Goal: Information Seeking & Learning: Learn about a topic

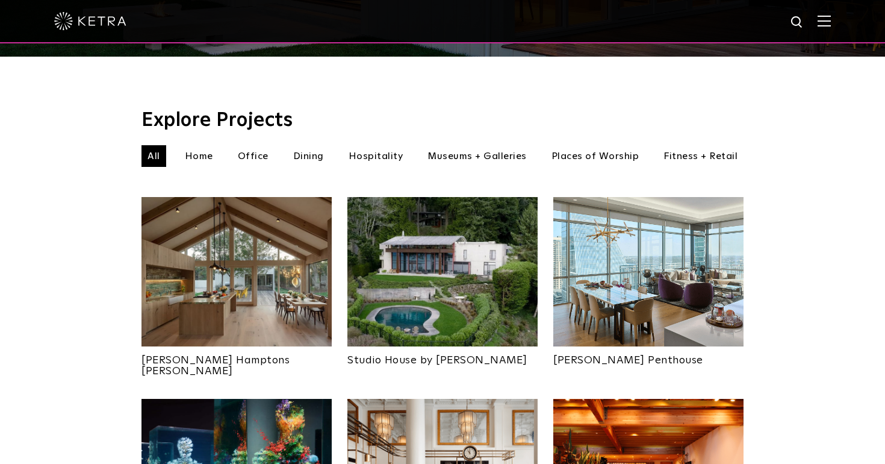
scroll to position [349, 0]
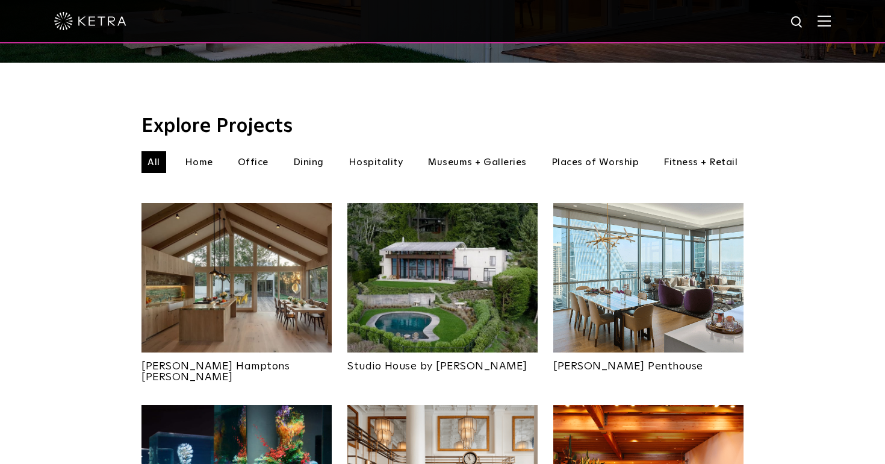
click at [308, 151] on li "Dining" at bounding box center [308, 162] width 43 height 22
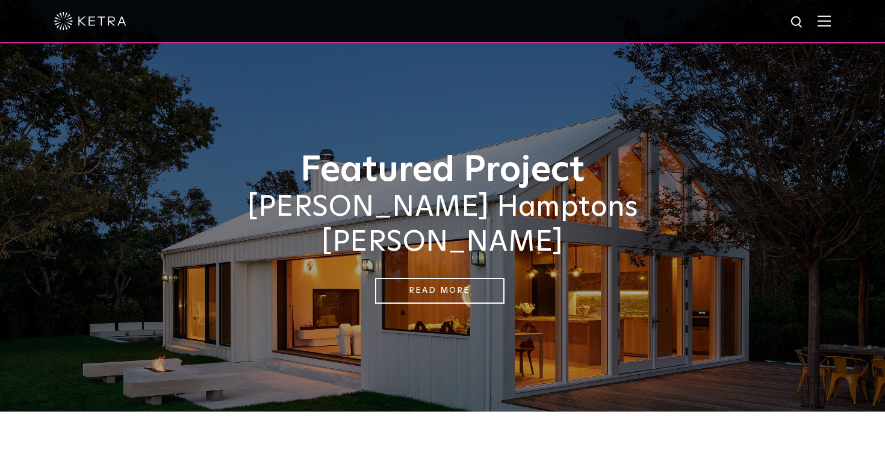
click at [823, 17] on img at bounding box center [824, 20] width 13 height 11
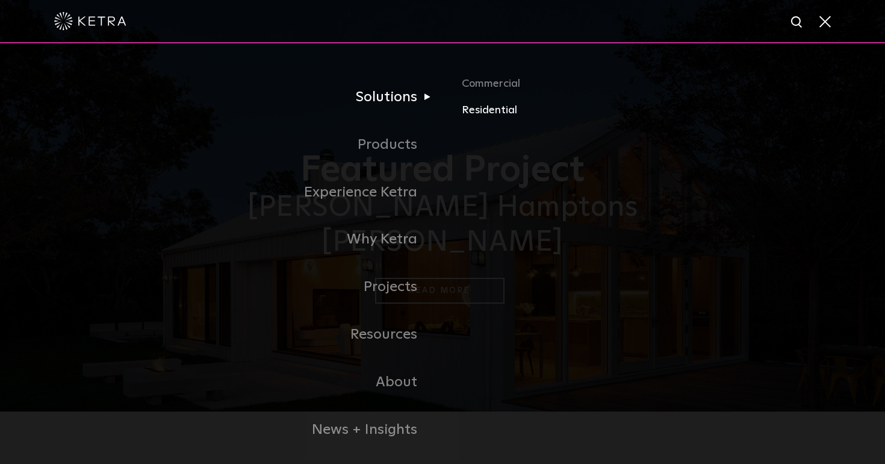
click at [483, 105] on link "Residential" at bounding box center [603, 110] width 282 height 17
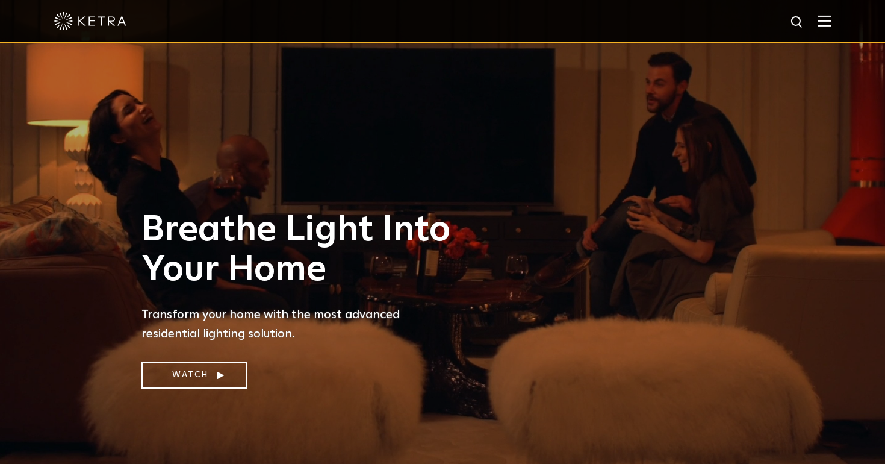
click at [830, 23] on img at bounding box center [824, 20] width 13 height 11
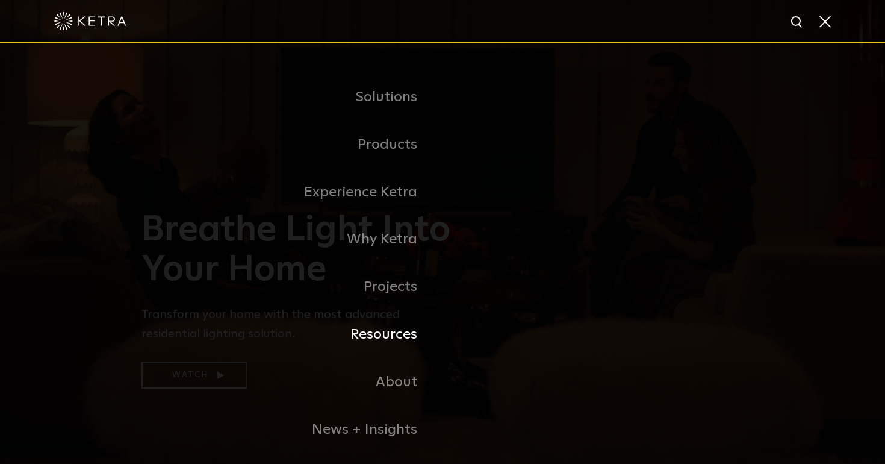
click at [397, 331] on link "Resources" at bounding box center [292, 335] width 301 height 48
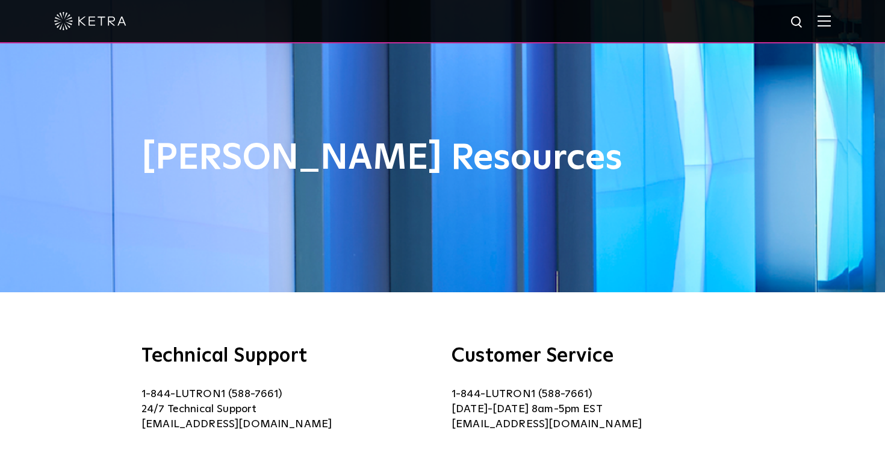
click at [821, 21] on img at bounding box center [824, 20] width 13 height 11
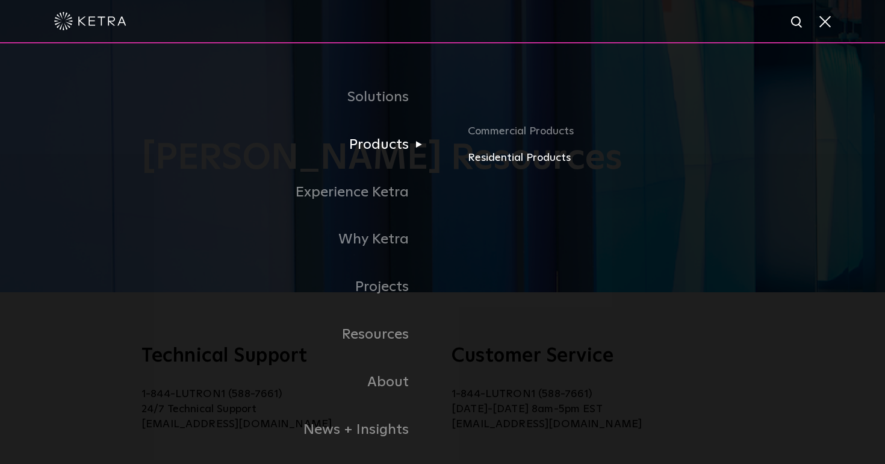
click at [485, 157] on link "Residential Products" at bounding box center [657, 157] width 378 height 17
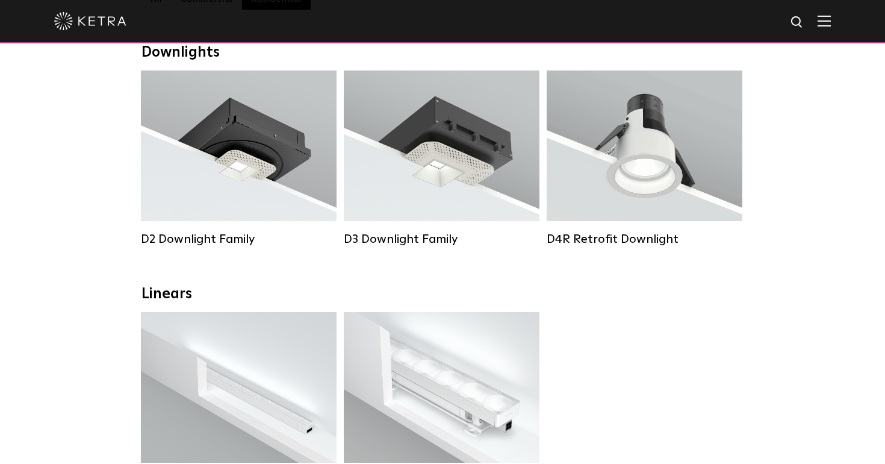
scroll to position [196, 0]
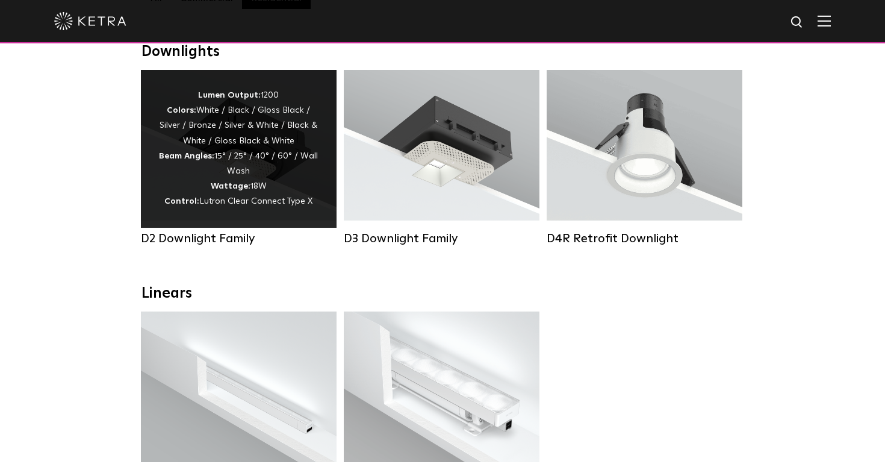
click at [168, 111] on div "Lumen Output: 1200 Colors: White / Black / Gloss Black / Silver / Bronze / Silv…" at bounding box center [239, 149] width 160 height 122
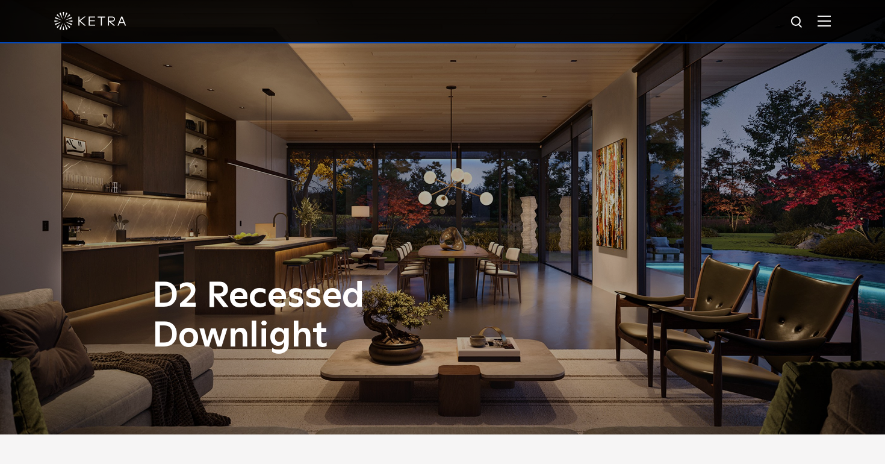
scroll to position [21, 0]
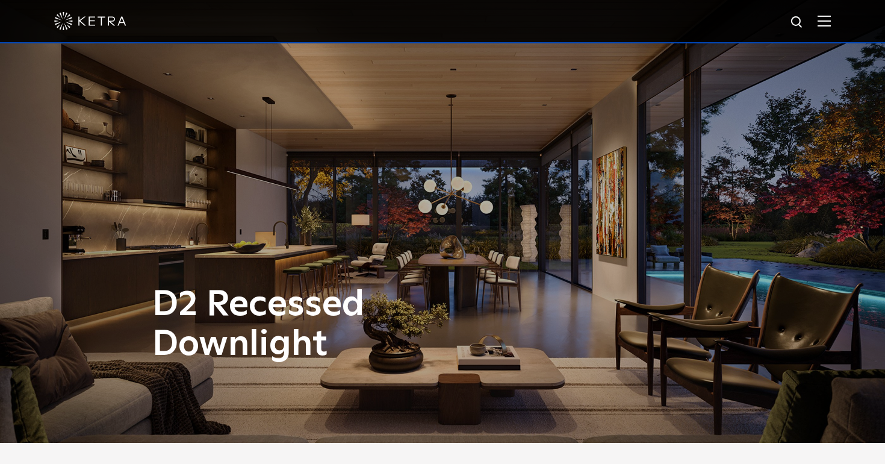
click at [452, 213] on div "D2 Recessed Downlight" at bounding box center [442, 211] width 885 height 464
click at [441, 214] on div "D2 Recessed Downlight" at bounding box center [442, 211] width 885 height 464
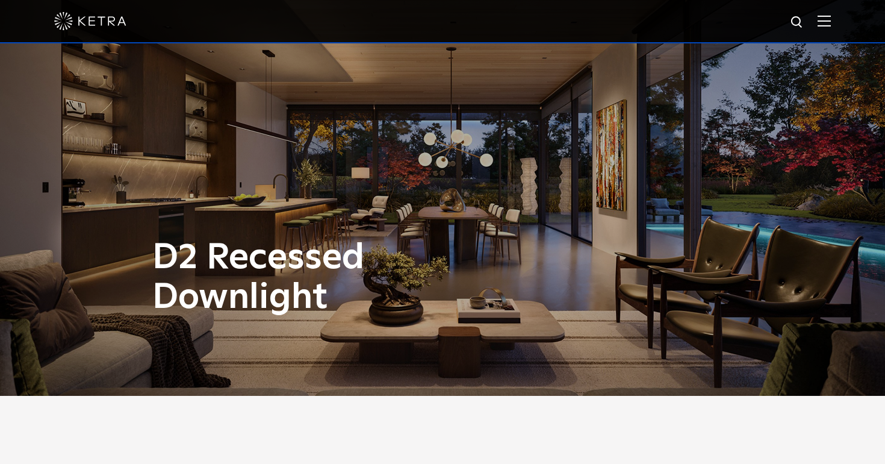
scroll to position [69, 0]
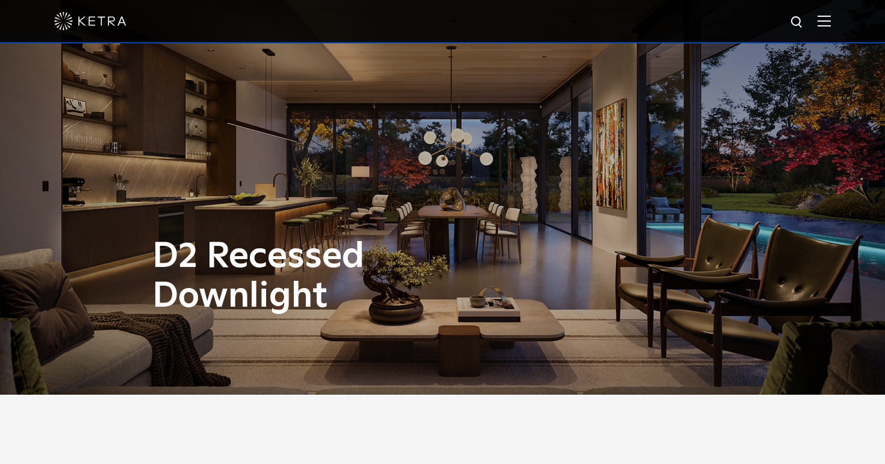
click at [440, 167] on div "D2 Recessed Downlight" at bounding box center [442, 163] width 885 height 464
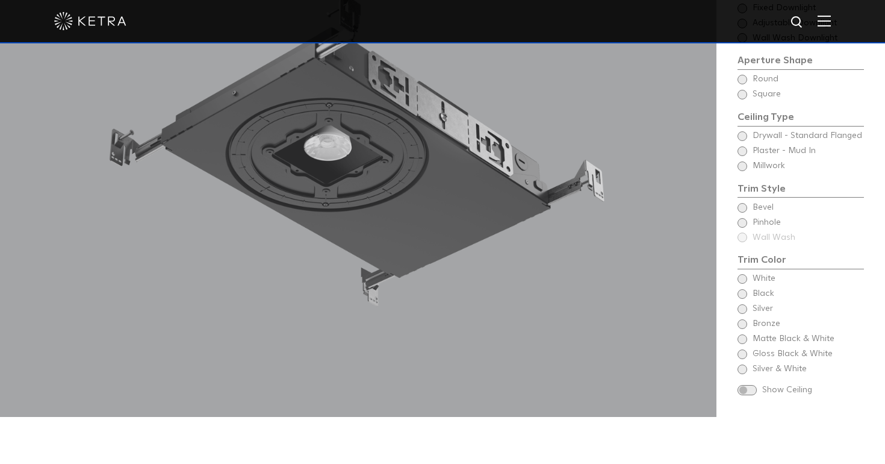
scroll to position [899, 0]
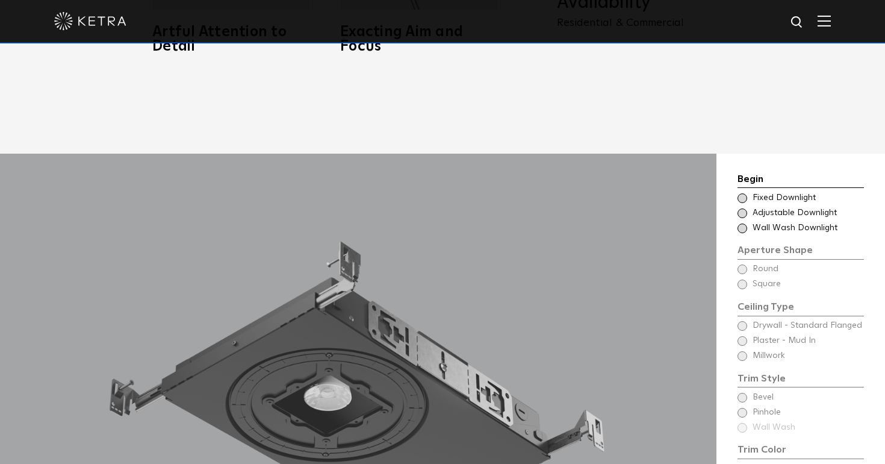
click at [743, 208] on span at bounding box center [743, 213] width 10 height 10
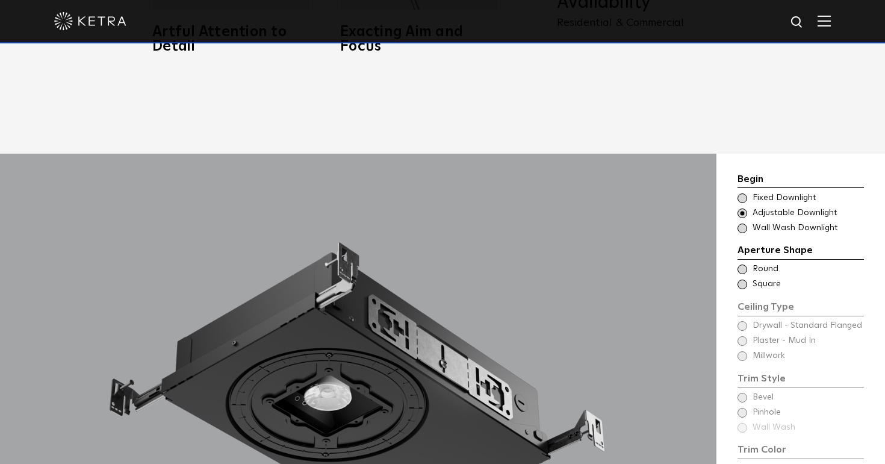
click at [741, 223] on span at bounding box center [743, 228] width 10 height 10
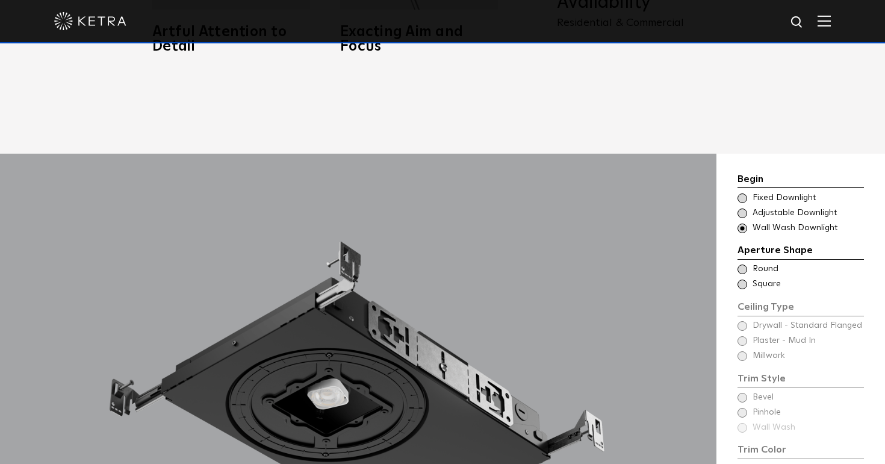
click at [742, 264] on span at bounding box center [743, 269] width 10 height 10
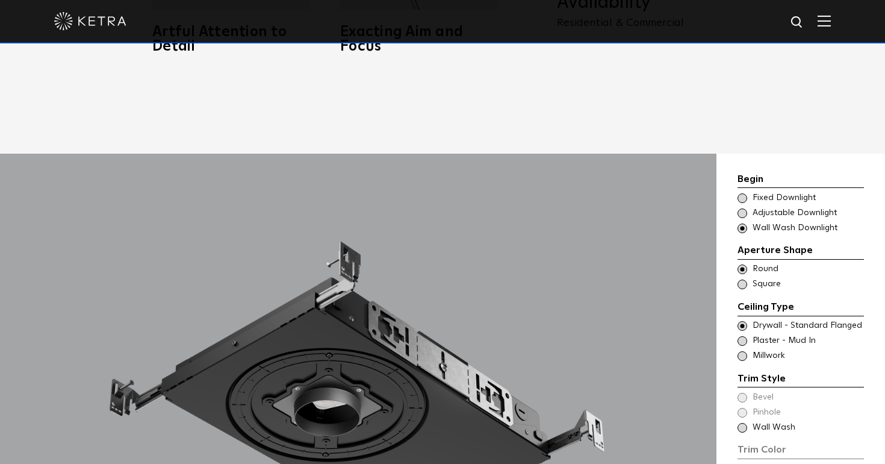
click at [744, 279] on span at bounding box center [743, 284] width 10 height 10
click at [741, 264] on span at bounding box center [743, 269] width 10 height 10
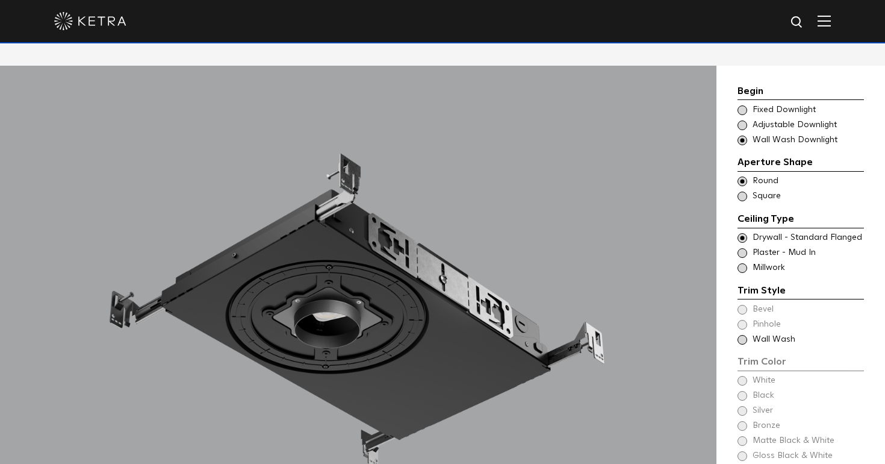
scroll to position [987, 0]
click at [740, 248] on span at bounding box center [743, 253] width 10 height 10
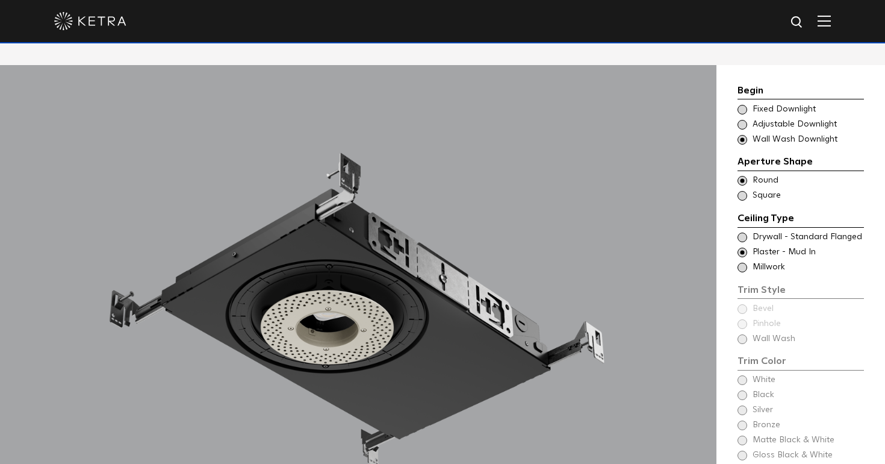
click at [741, 232] on span at bounding box center [743, 237] width 10 height 10
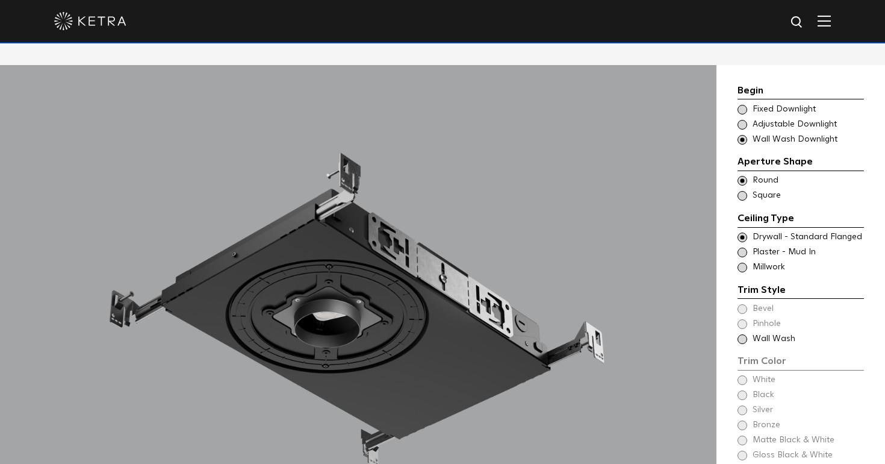
click at [743, 263] on span at bounding box center [743, 268] width 10 height 10
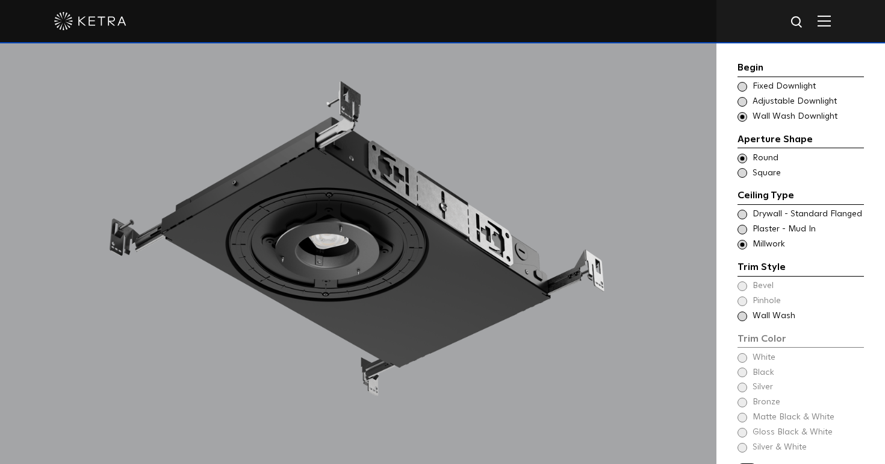
scroll to position [1060, 0]
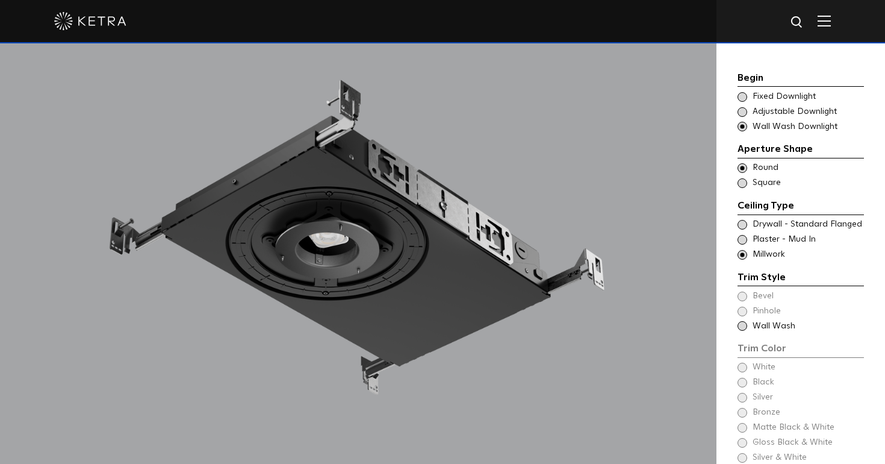
click at [743, 321] on span at bounding box center [743, 326] width 10 height 10
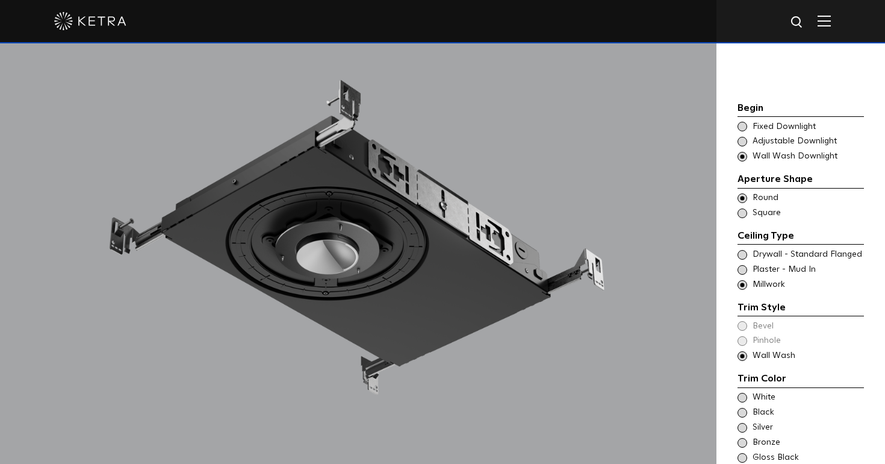
click at [743, 320] on div "Trim Color - Round - Flangeless - Wall Wash - Millwork Bevel Trim Color - Round…" at bounding box center [801, 341] width 126 height 42
click at [746, 265] on span at bounding box center [743, 270] width 10 height 10
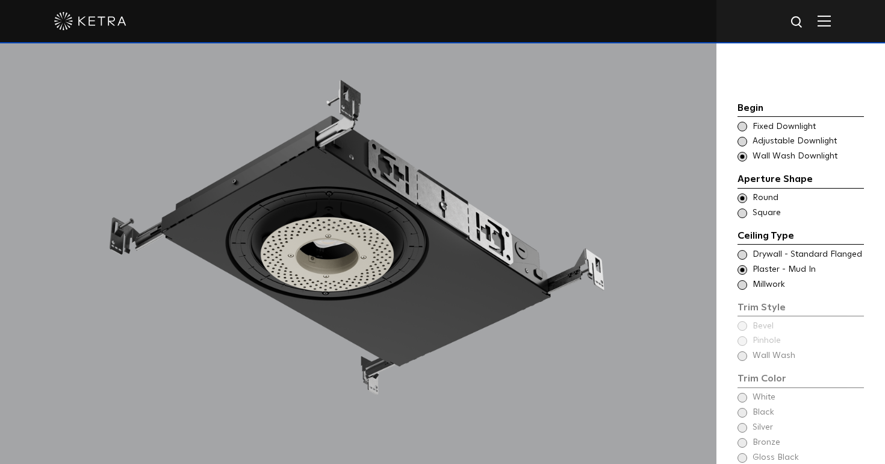
click at [746, 250] on span at bounding box center [743, 255] width 10 height 10
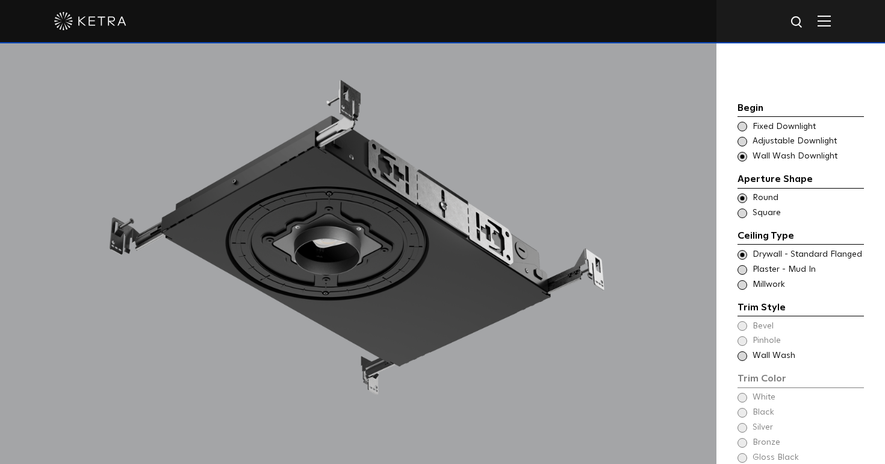
click at [743, 320] on div "Trim Color - Round - Flanged - Wall Wash Bevel Trim Color - Round - Flanged - W…" at bounding box center [801, 341] width 126 height 42
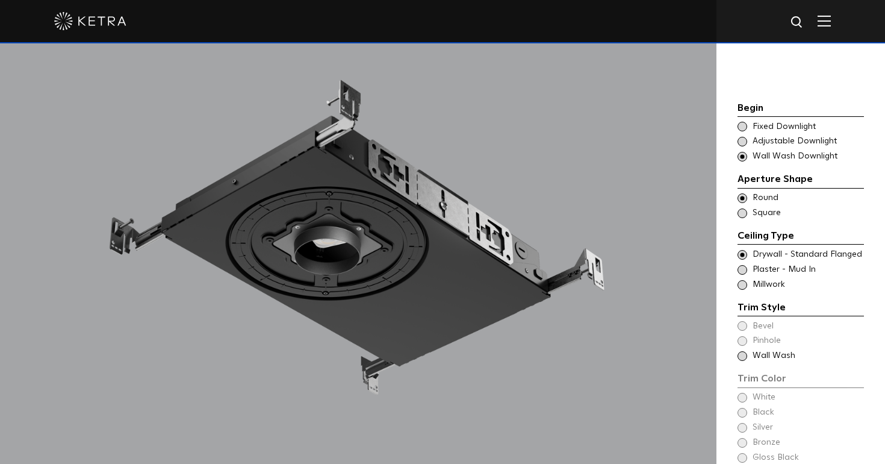
click at [744, 208] on span at bounding box center [743, 213] width 10 height 10
click at [742, 320] on div "Trim Color - Square - Flanged - Wall Wash Bevel Trim Color - Square - Flanged -…" at bounding box center [801, 341] width 126 height 42
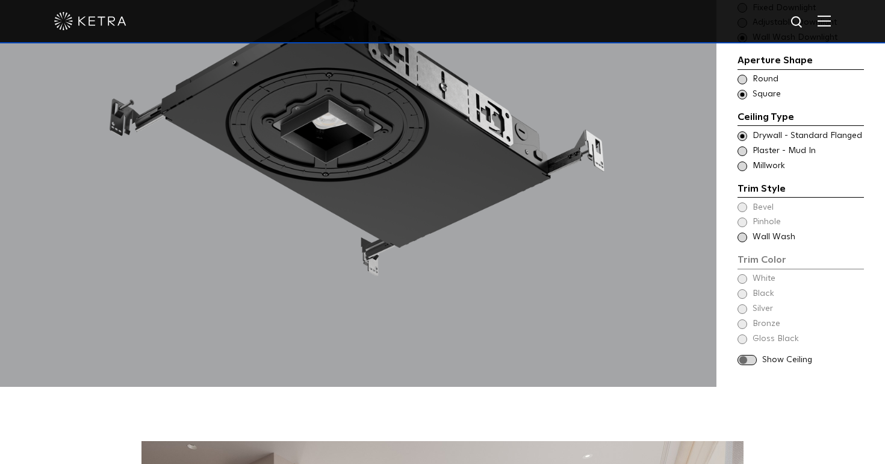
scroll to position [1179, 0]
click at [748, 354] on span at bounding box center [747, 359] width 19 height 10
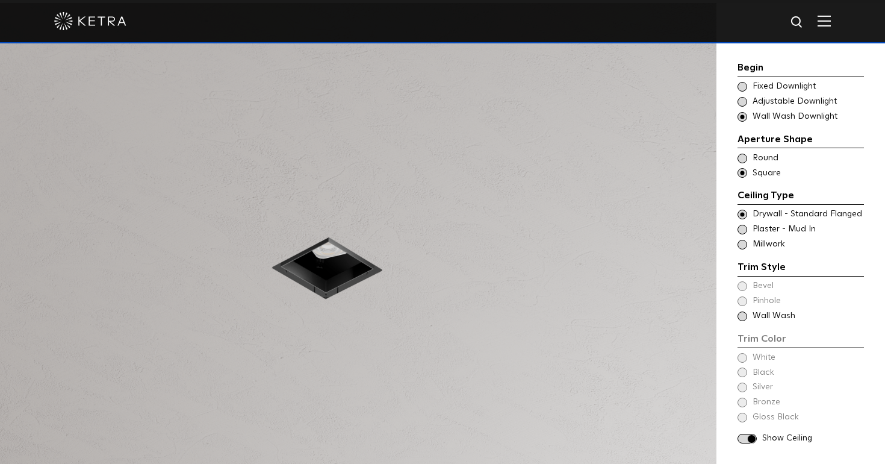
scroll to position [1049, 0]
click at [742, 226] on span at bounding box center [743, 230] width 10 height 10
click at [740, 157] on span at bounding box center [743, 159] width 10 height 10
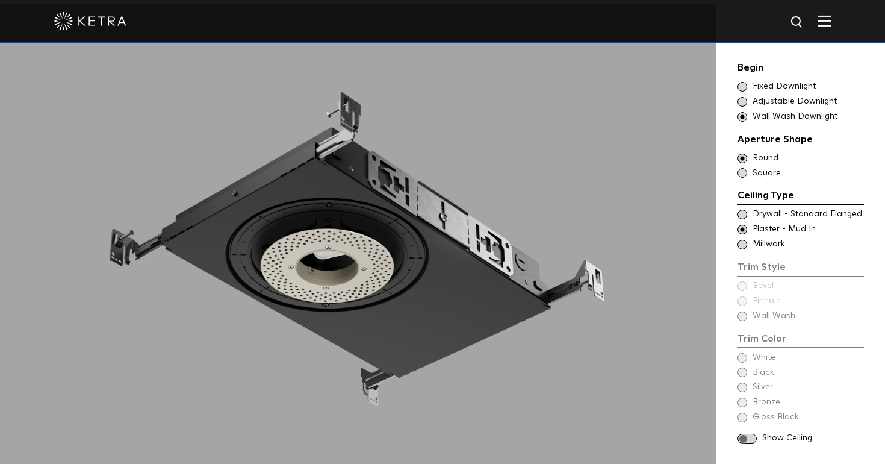
click at [772, 211] on span "Drywall - Standard Flanged" at bounding box center [808, 214] width 110 height 12
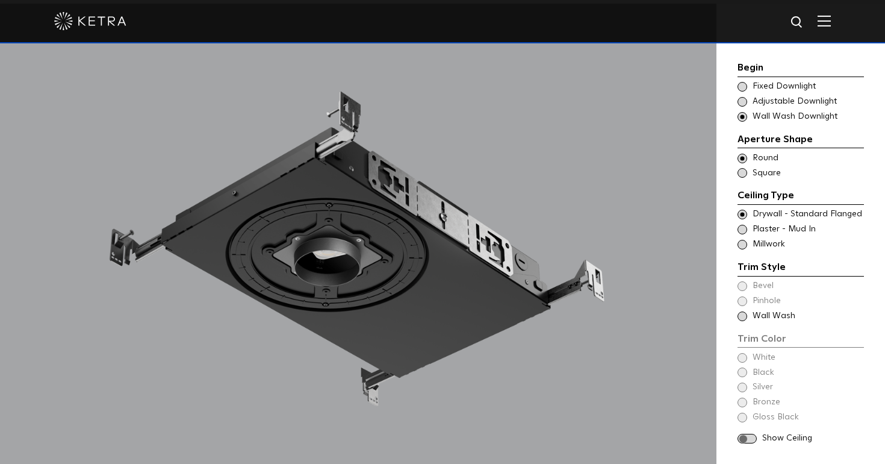
click at [749, 434] on span at bounding box center [747, 439] width 19 height 10
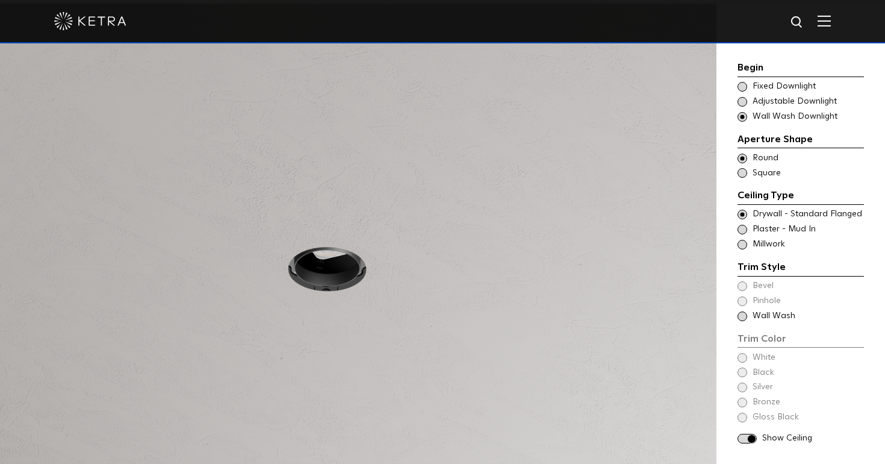
click at [761, 310] on span "Wall Wash" at bounding box center [808, 316] width 110 height 12
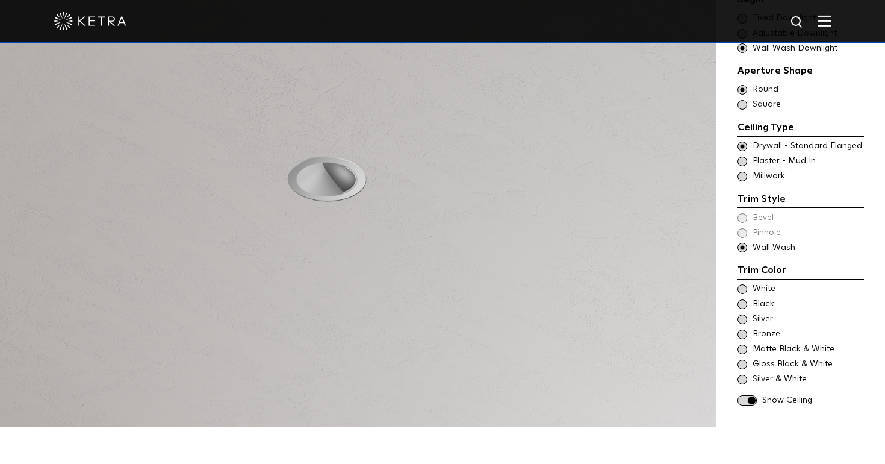
scroll to position [1139, 0]
click at [765, 327] on span "Bronze" at bounding box center [808, 333] width 110 height 12
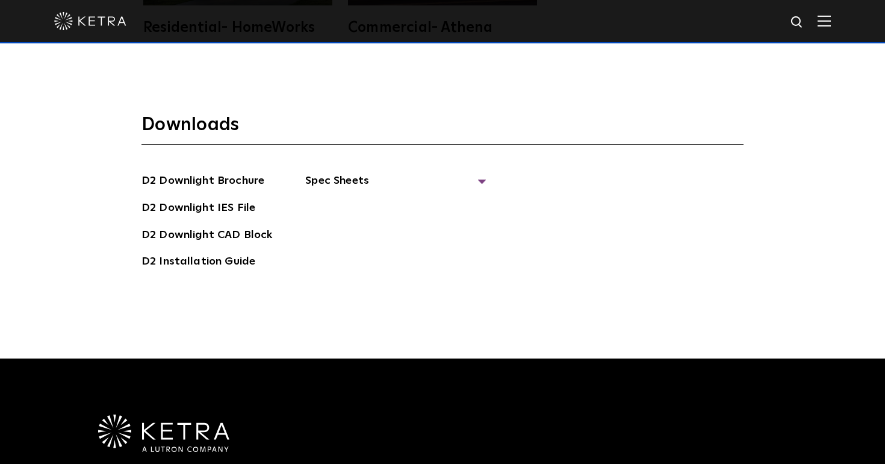
scroll to position [3220, 0]
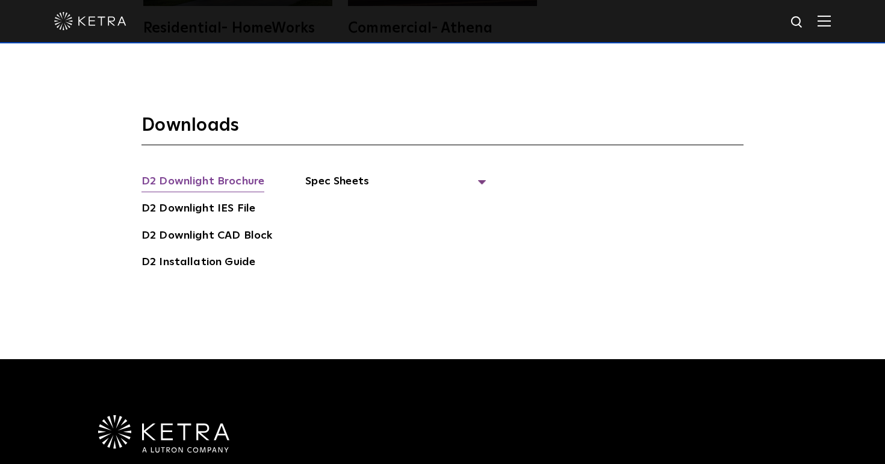
click at [243, 173] on link "D2 Downlight Brochure" at bounding box center [203, 182] width 123 height 19
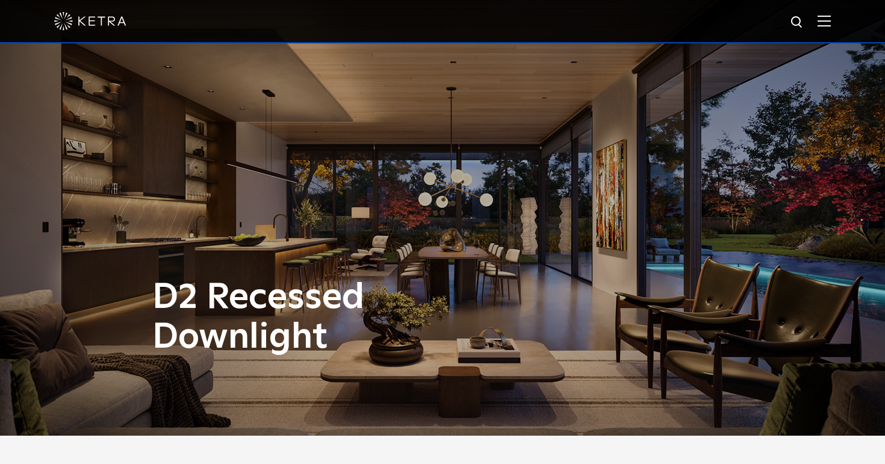
scroll to position [0, 0]
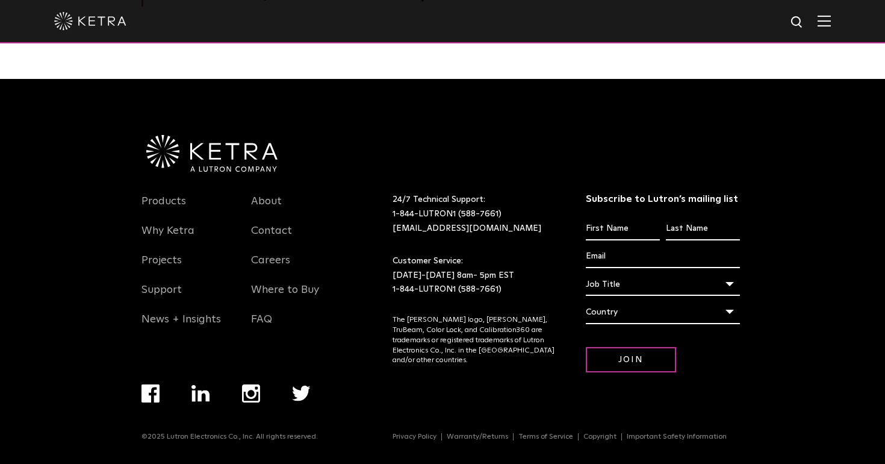
scroll to position [1948, 0]
click at [252, 405] on ul "Navigation Menu" at bounding box center [242, 408] width 201 height 48
click at [250, 399] on img "Navigation Menu" at bounding box center [251, 393] width 18 height 18
